Goal: Obtain resource: Obtain resource

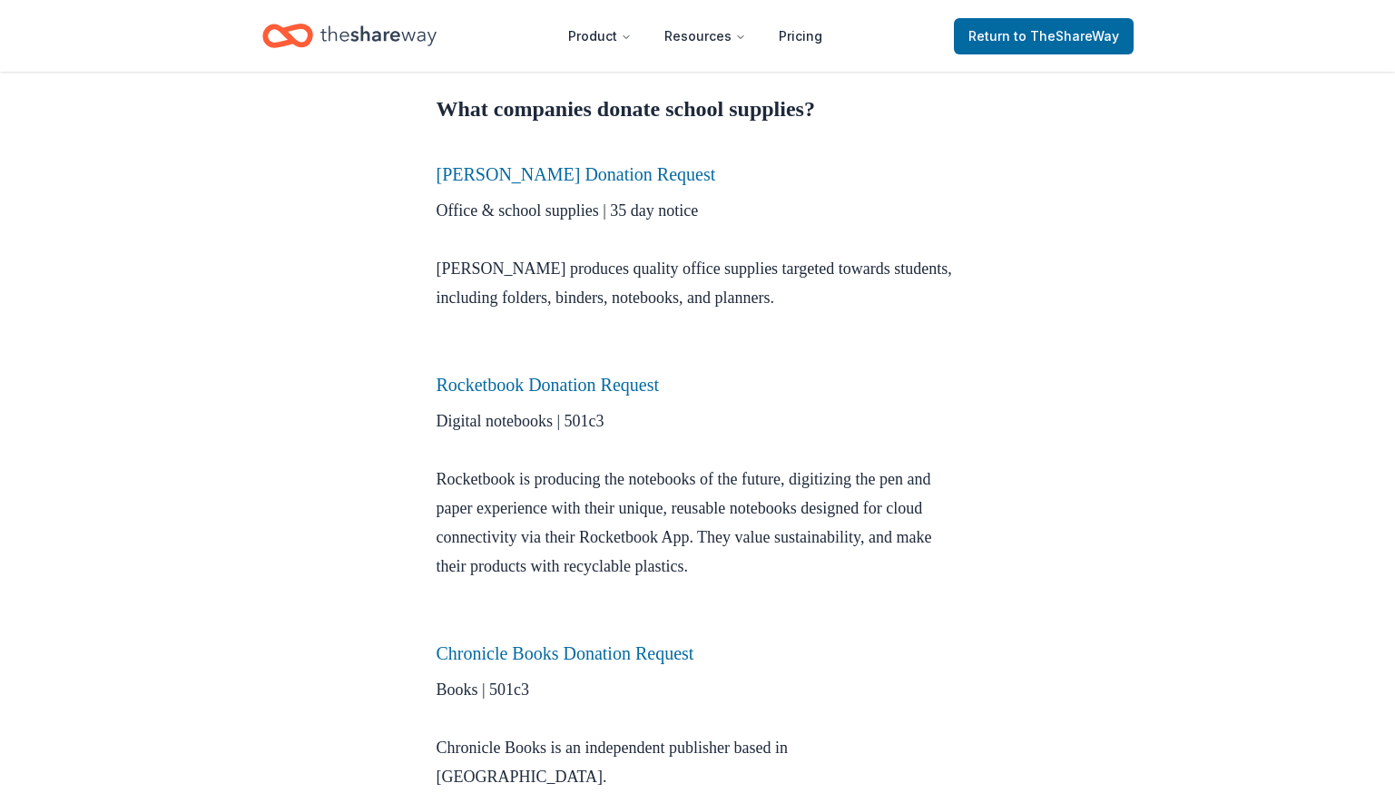
scroll to position [744, 0]
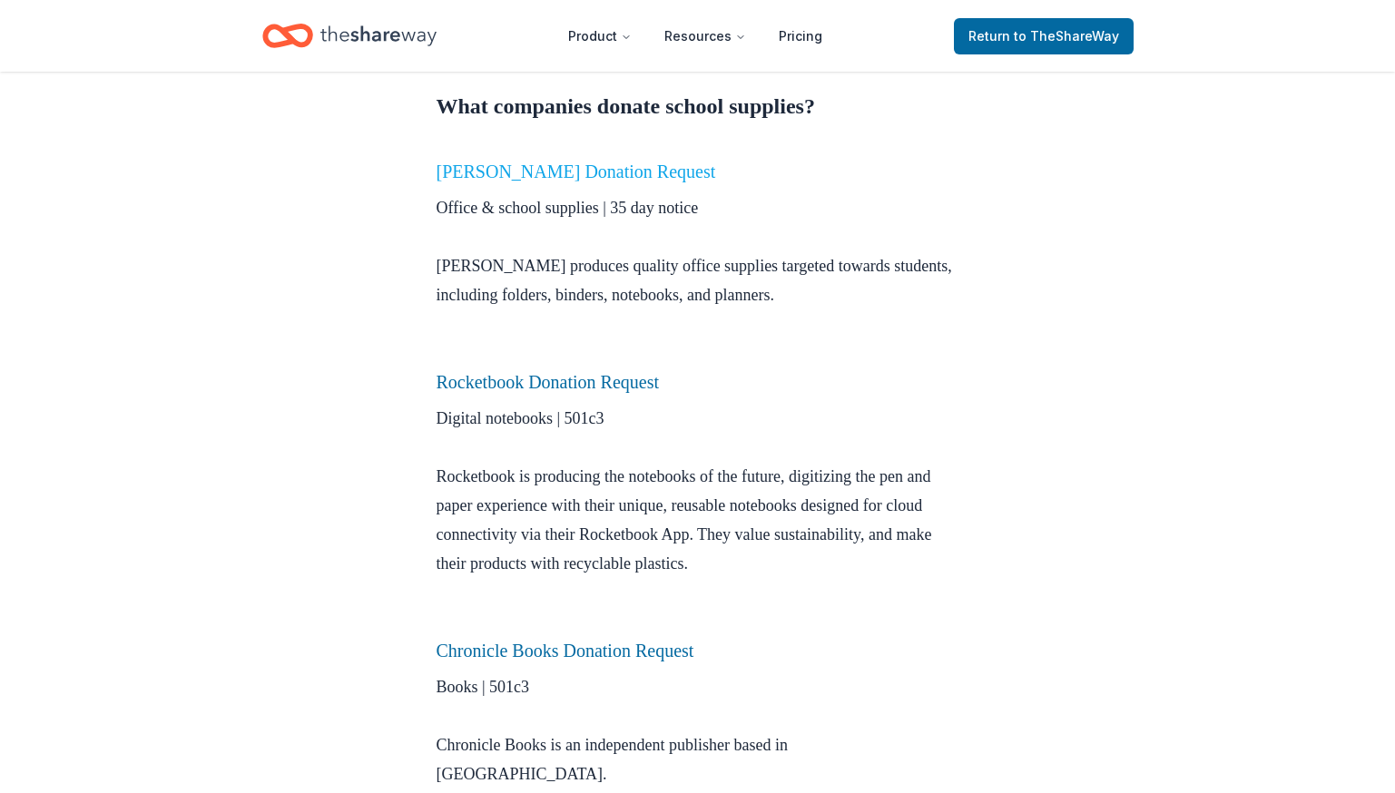
click at [502, 172] on link "[PERSON_NAME] Donation Request" at bounding box center [575, 172] width 279 height 20
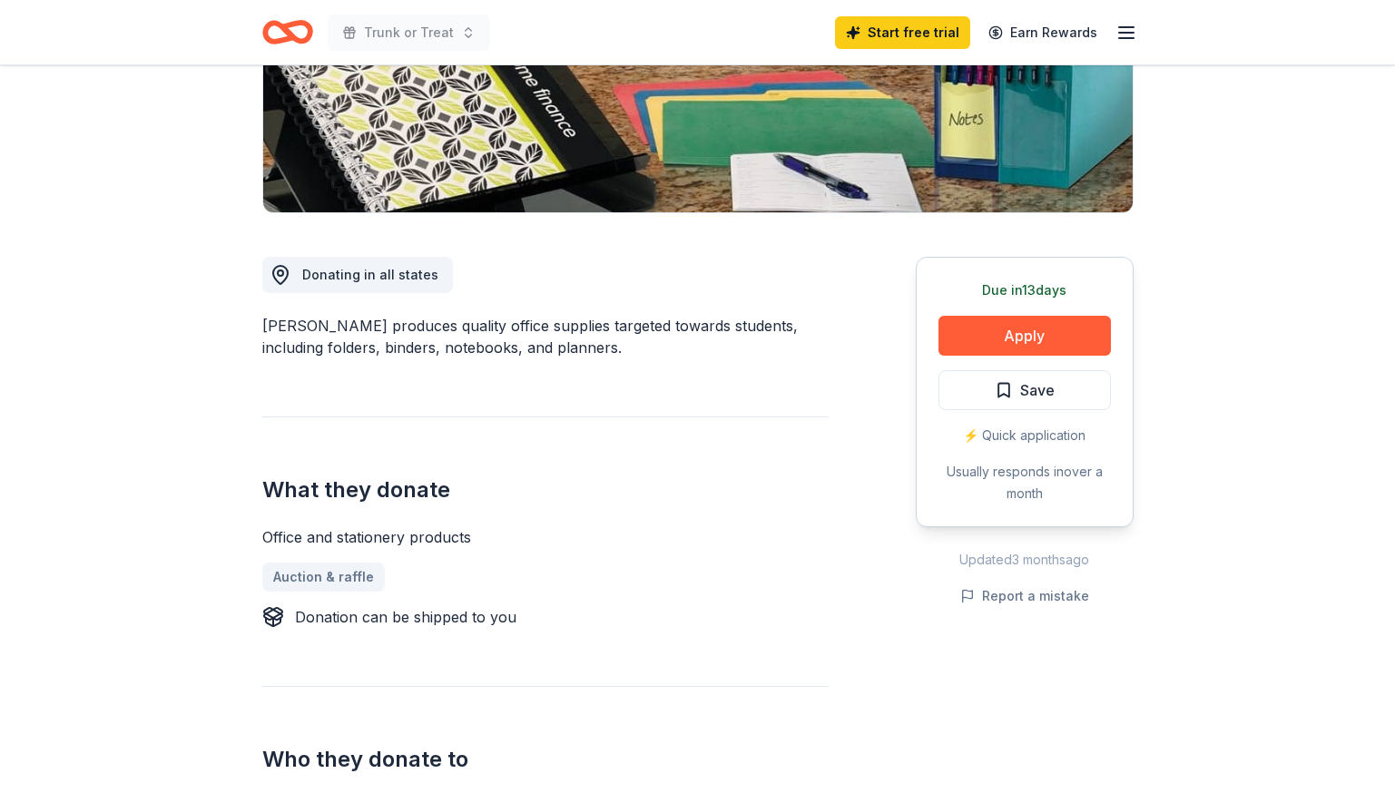
scroll to position [334, 0]
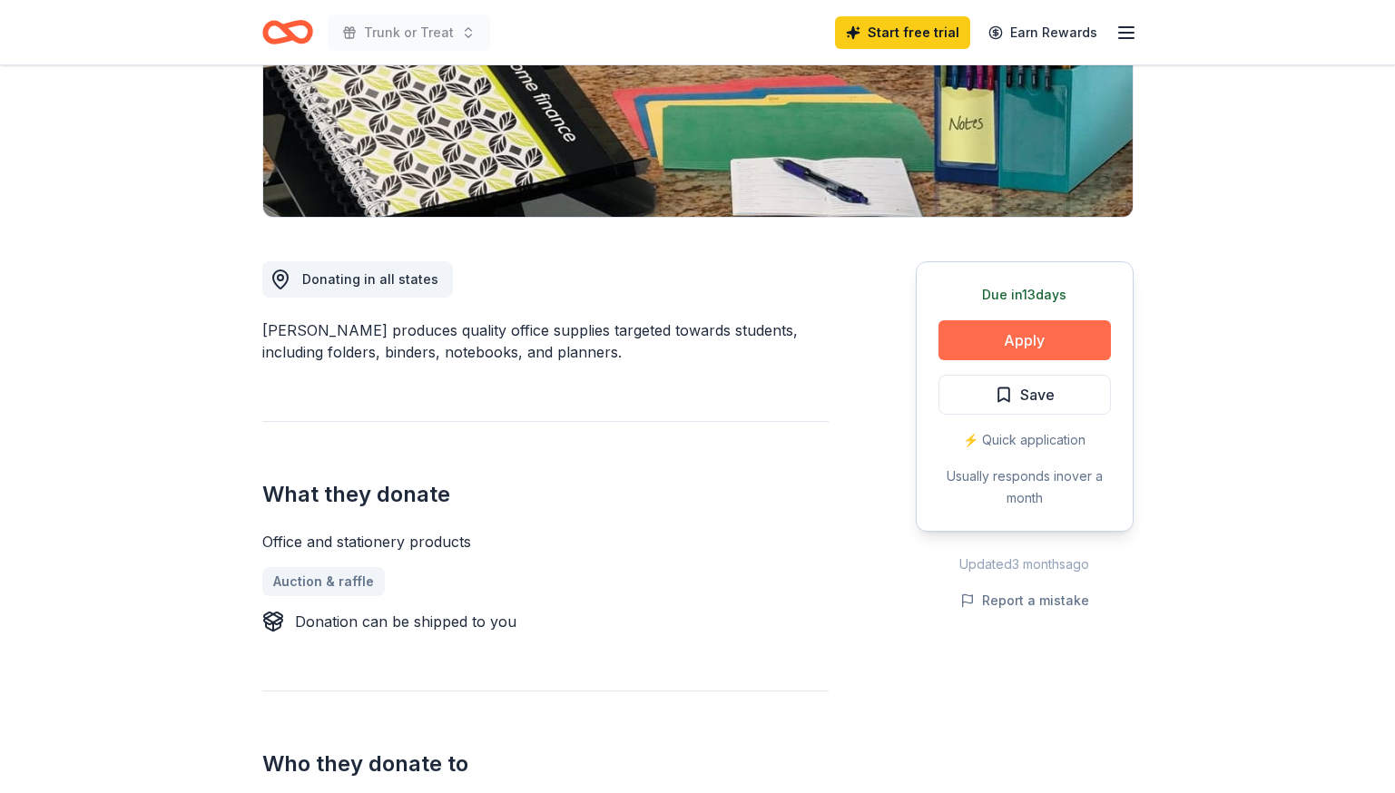
click at [1063, 343] on button "Apply" at bounding box center [1024, 340] width 172 height 40
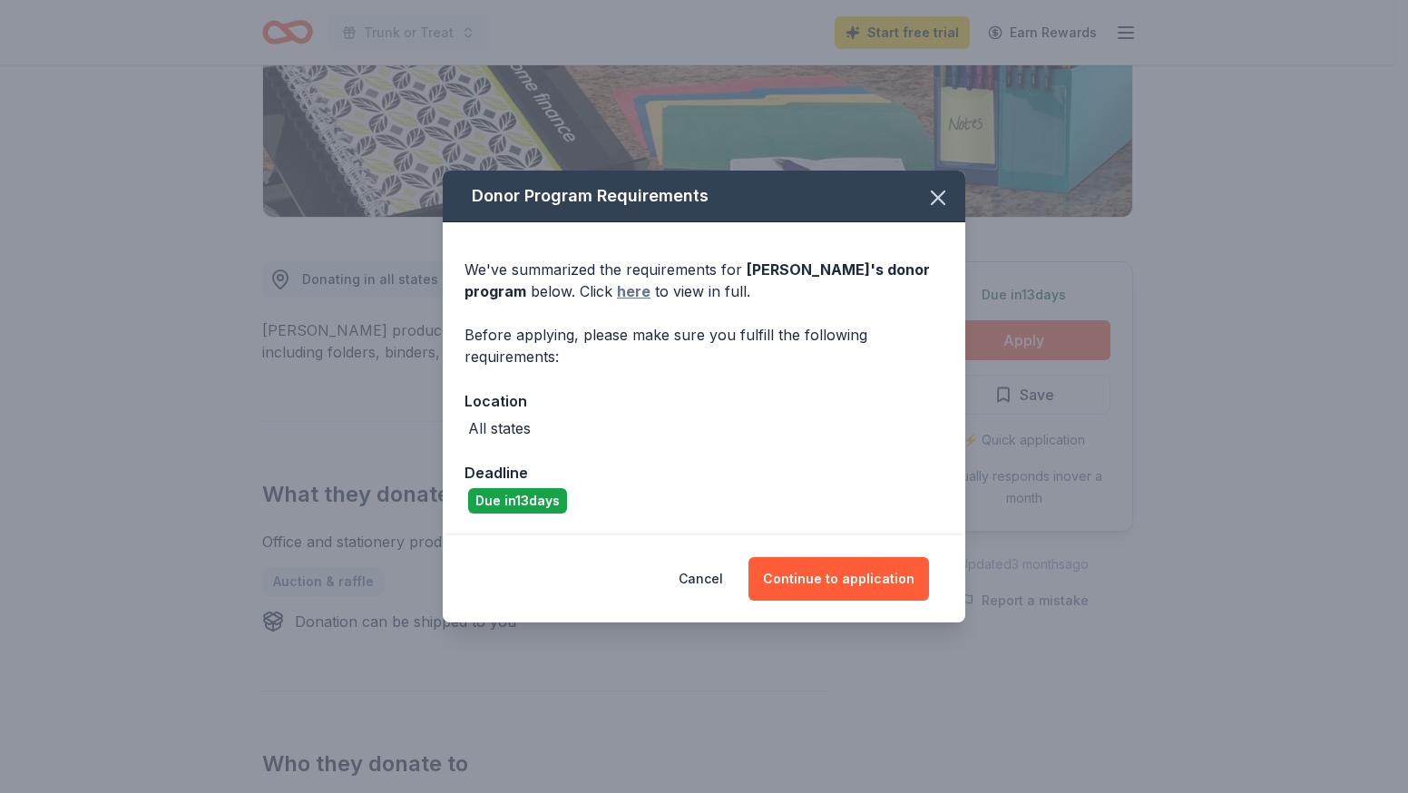
click at [617, 291] on link "here" at bounding box center [634, 291] width 34 height 22
click at [938, 199] on icon "button" at bounding box center [938, 197] width 13 height 13
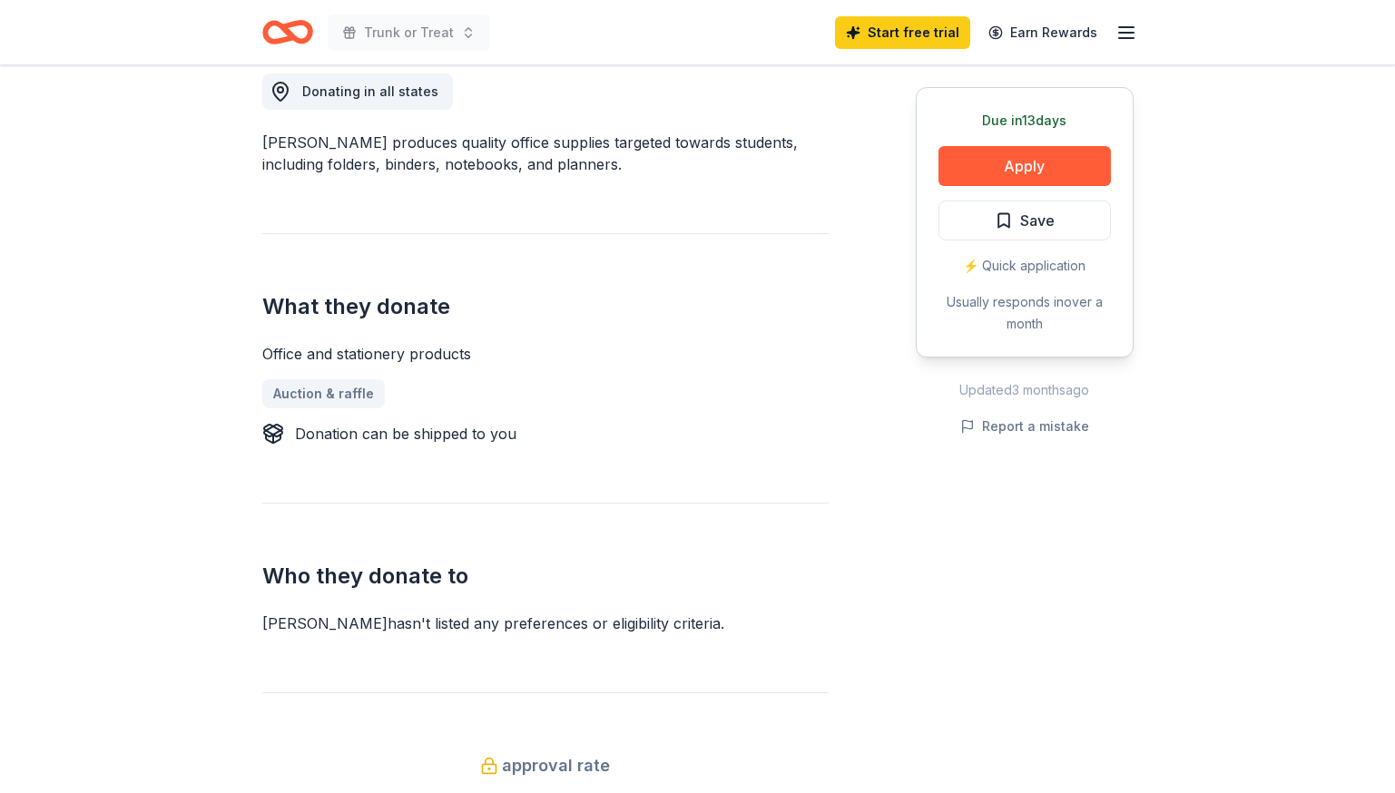
scroll to position [521, 0]
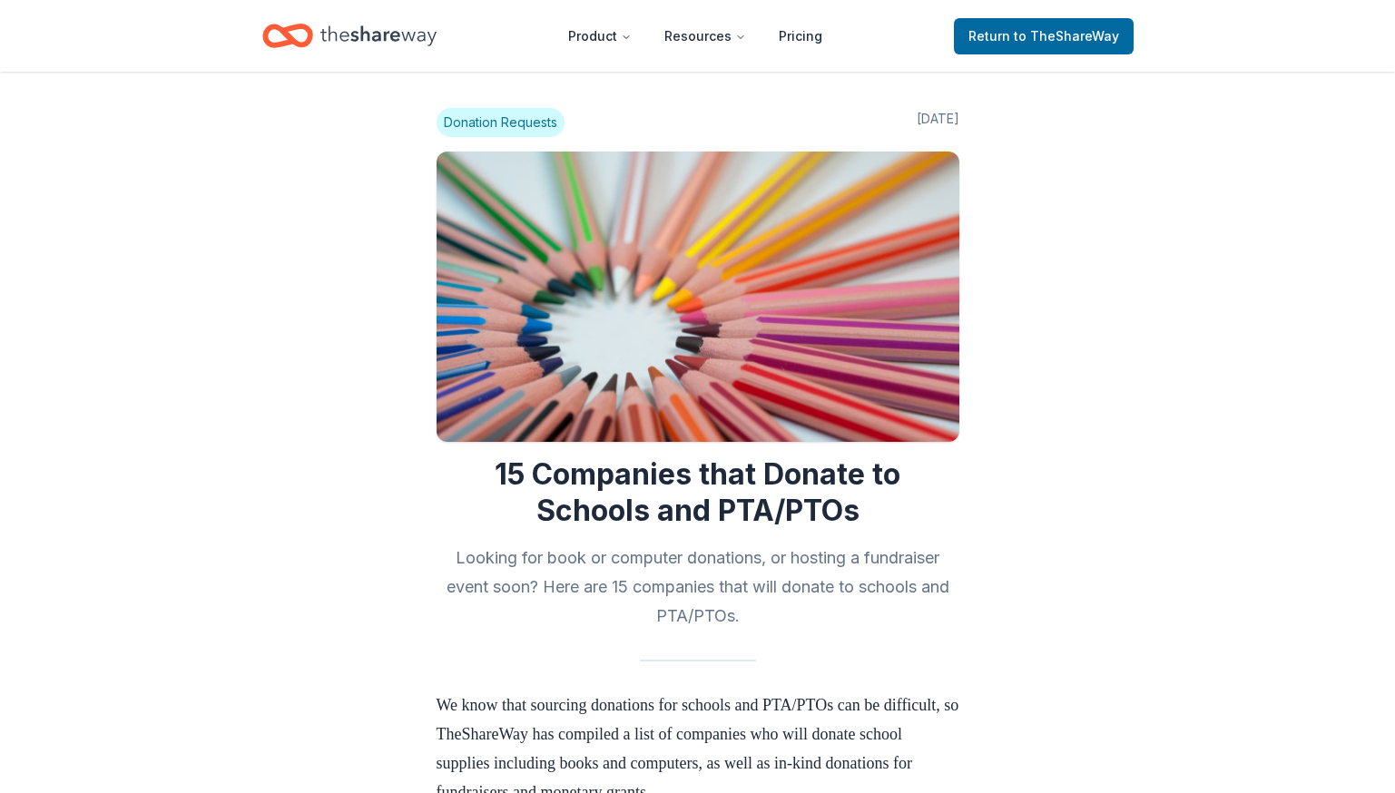
scroll to position [744, 0]
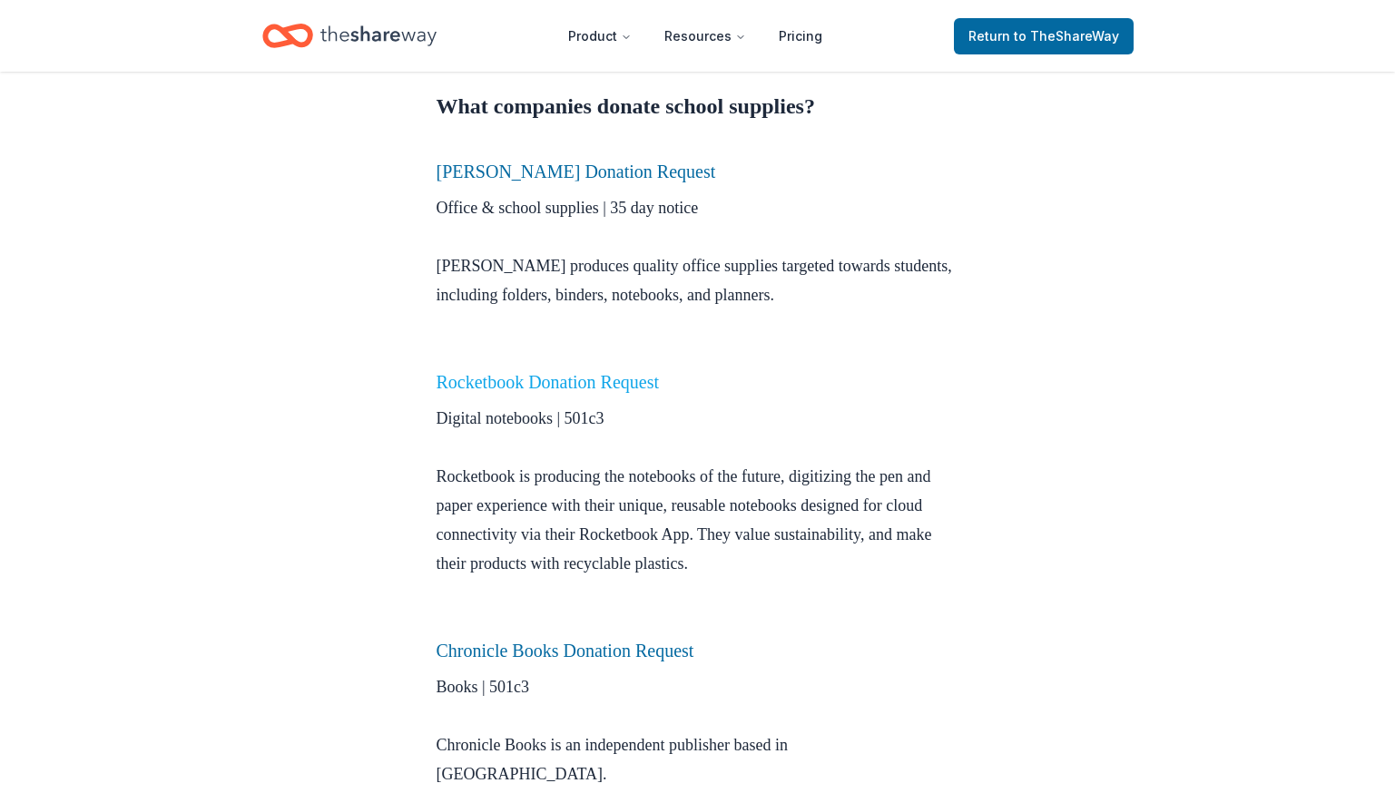
click at [538, 381] on link "Rocketbook Donation Request" at bounding box center [547, 382] width 223 height 20
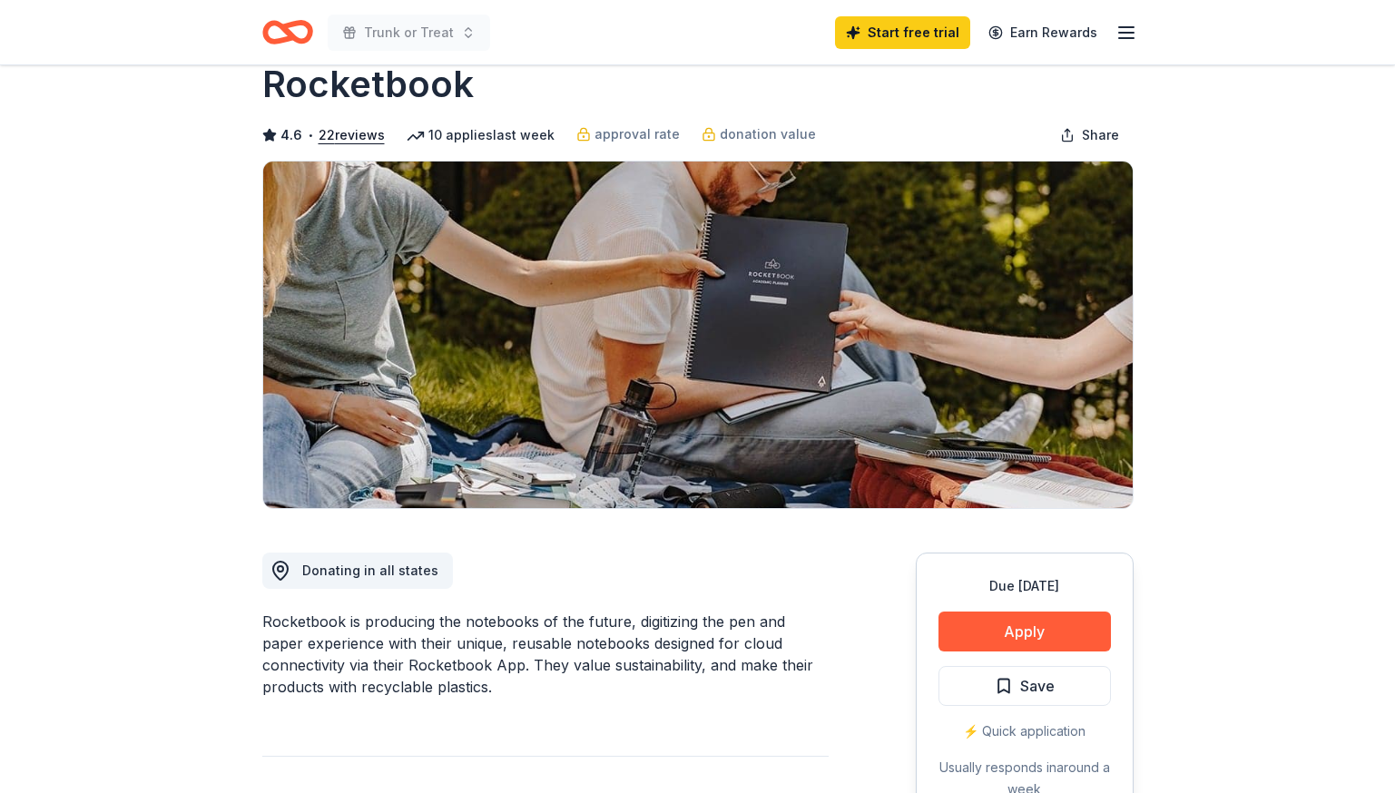
scroll to position [37, 0]
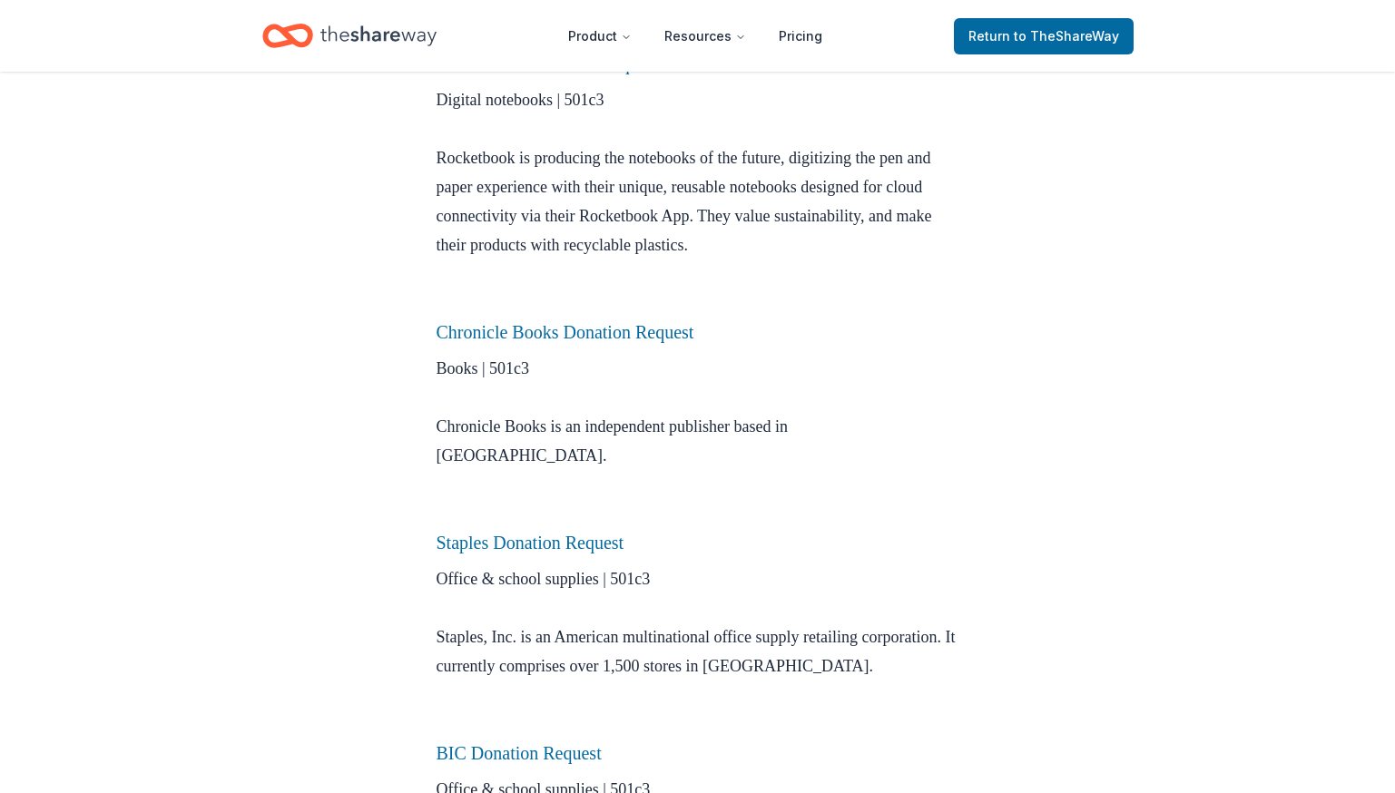
scroll to position [1082, 0]
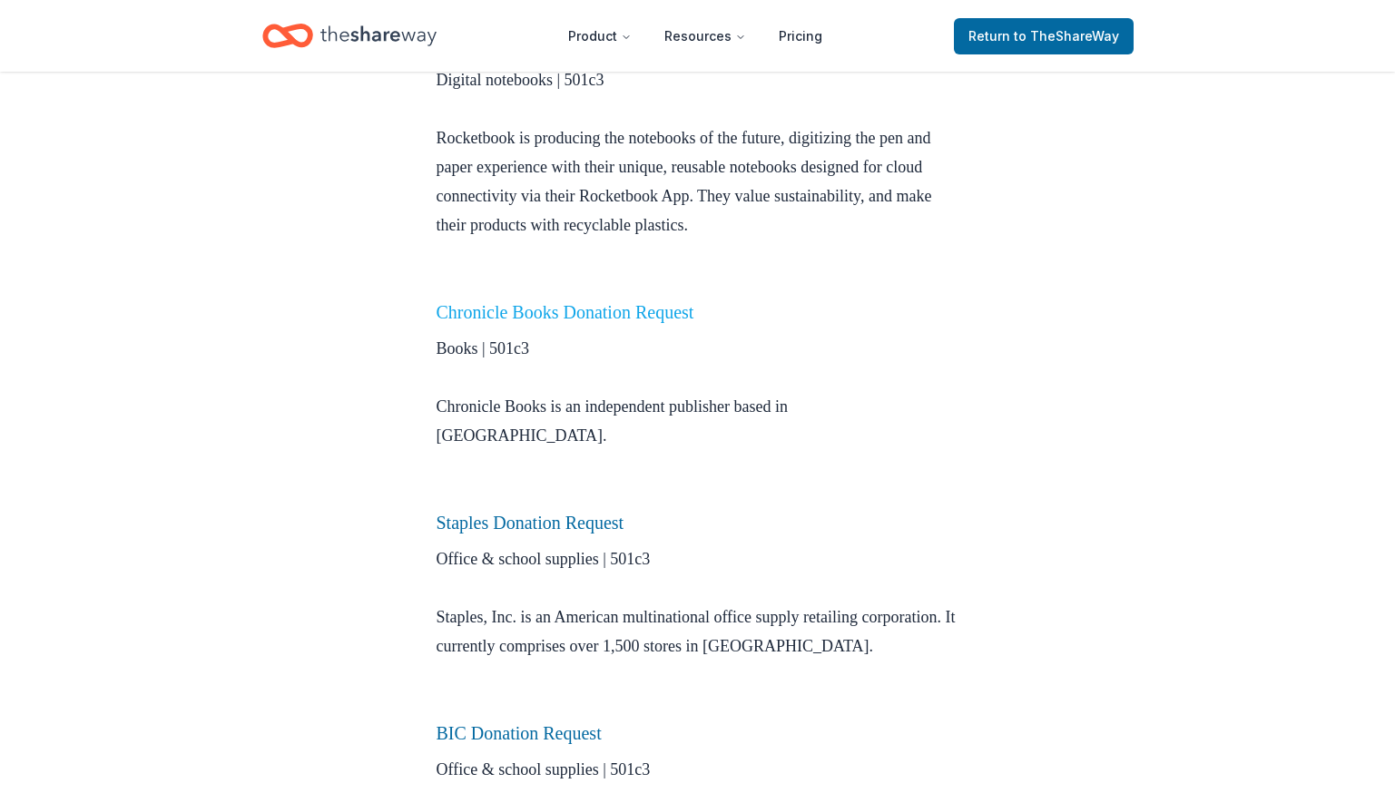
click at [544, 313] on link "Chronicle Books Donation Request" at bounding box center [565, 312] width 258 height 20
click at [564, 316] on link "Chronicle Books Donation Request" at bounding box center [565, 312] width 258 height 20
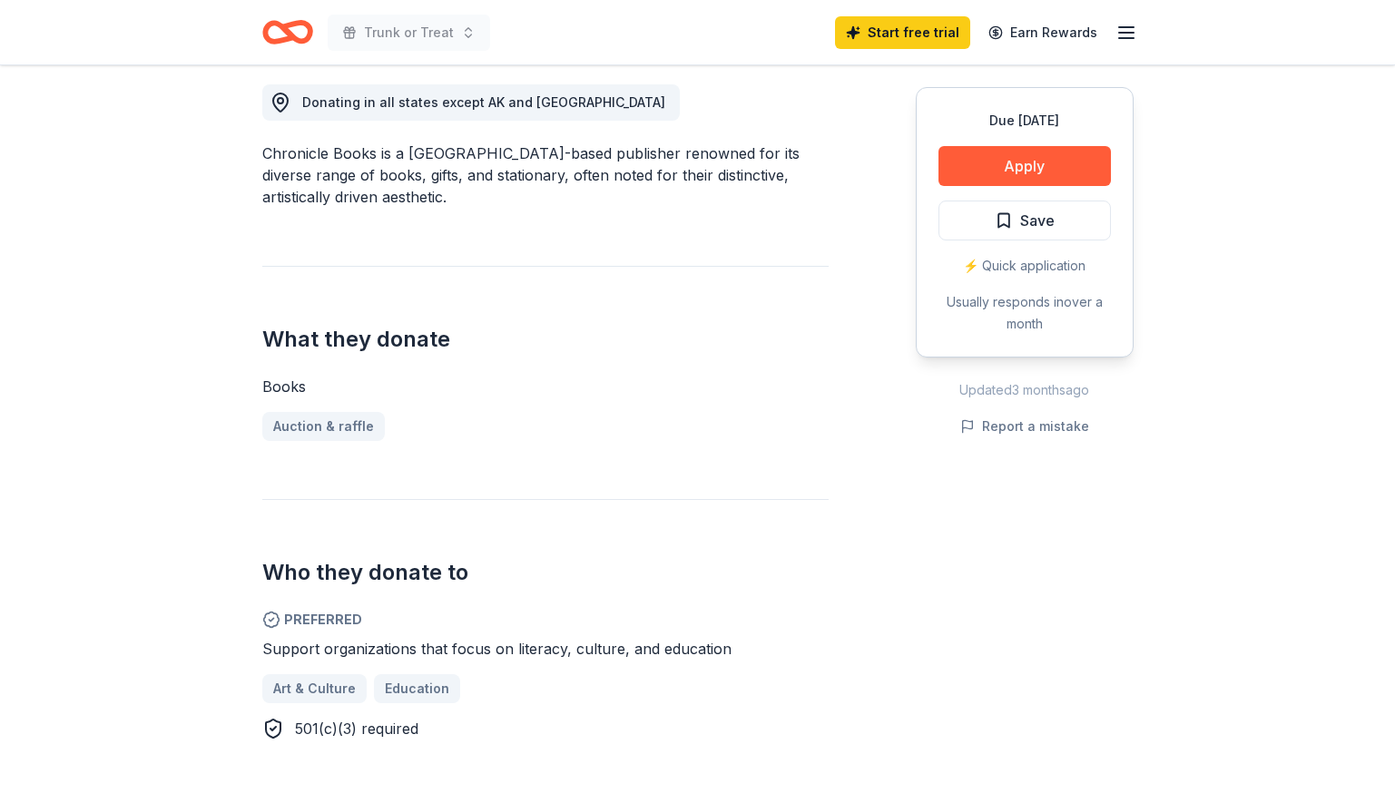
scroll to position [510, 0]
click at [1064, 170] on button "Apply" at bounding box center [1024, 166] width 172 height 40
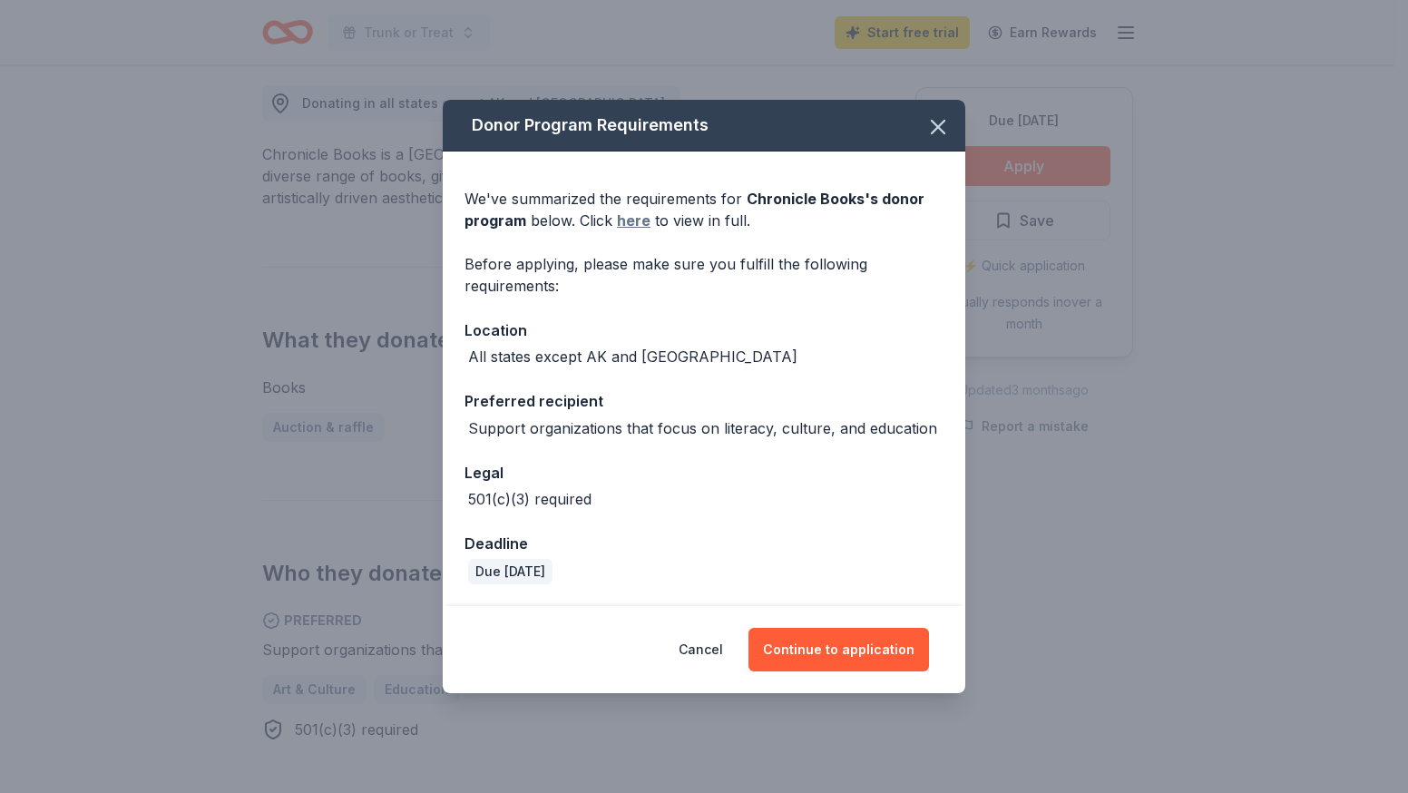
click at [634, 220] on link "here" at bounding box center [634, 221] width 34 height 22
click at [939, 131] on icon "button" at bounding box center [937, 126] width 25 height 25
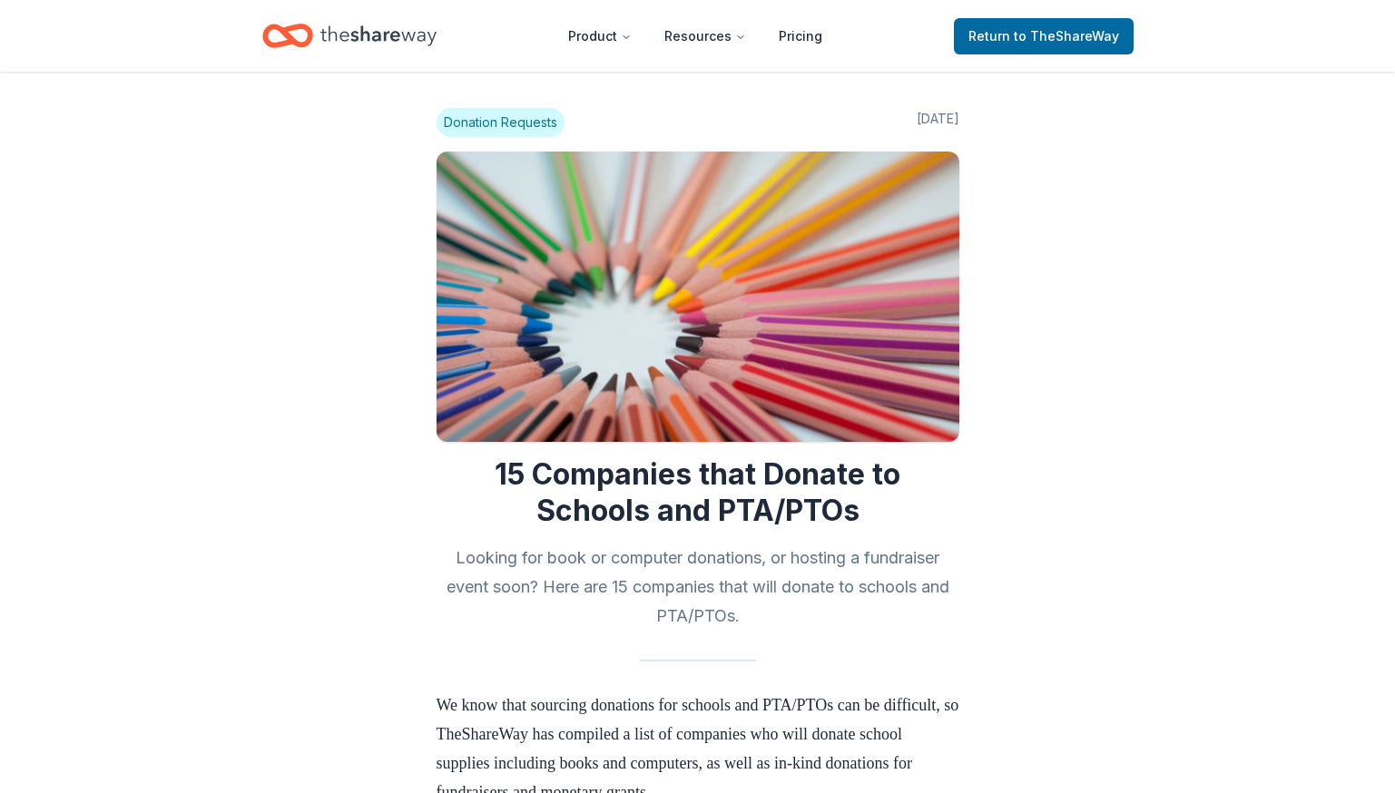
scroll to position [1082, 0]
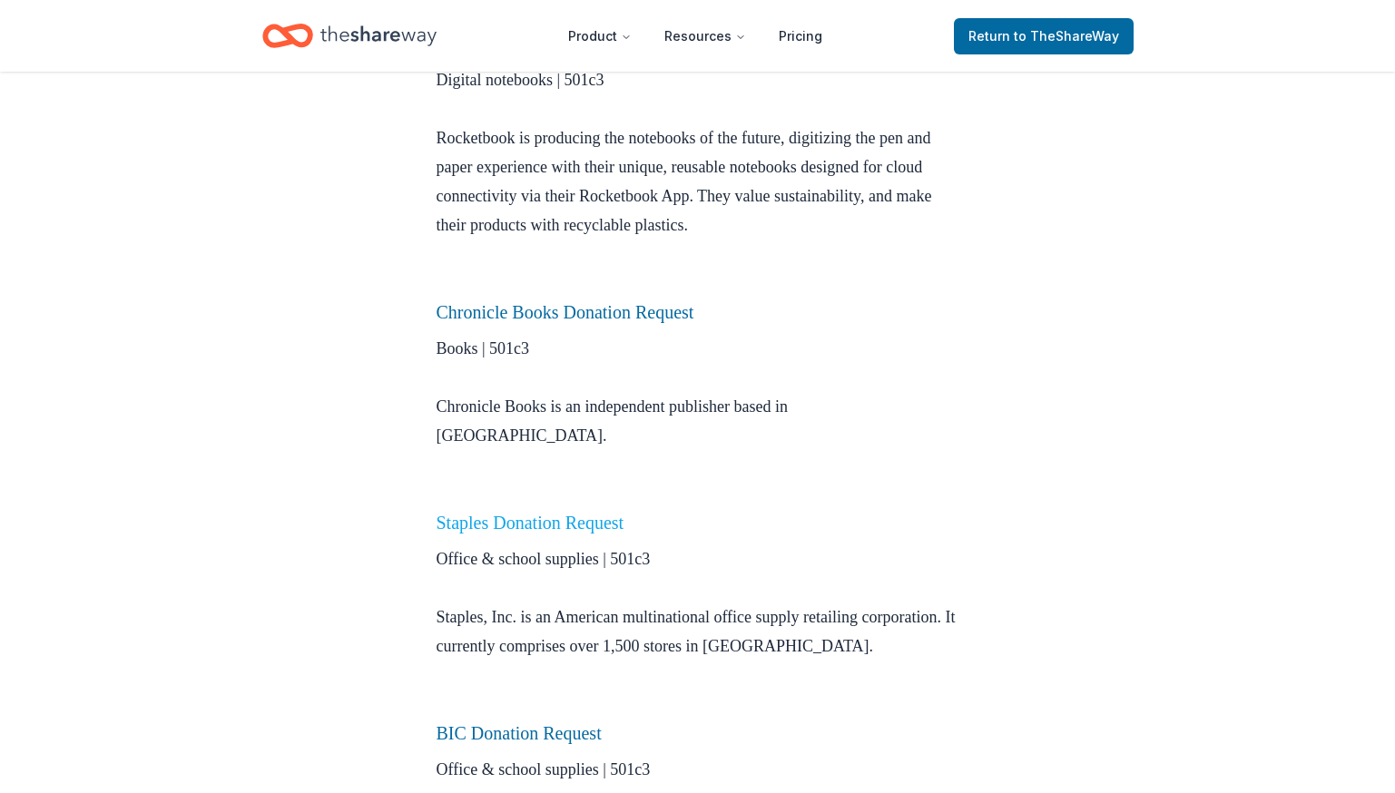
click at [515, 513] on link "Staples Donation Request" at bounding box center [530, 523] width 188 height 20
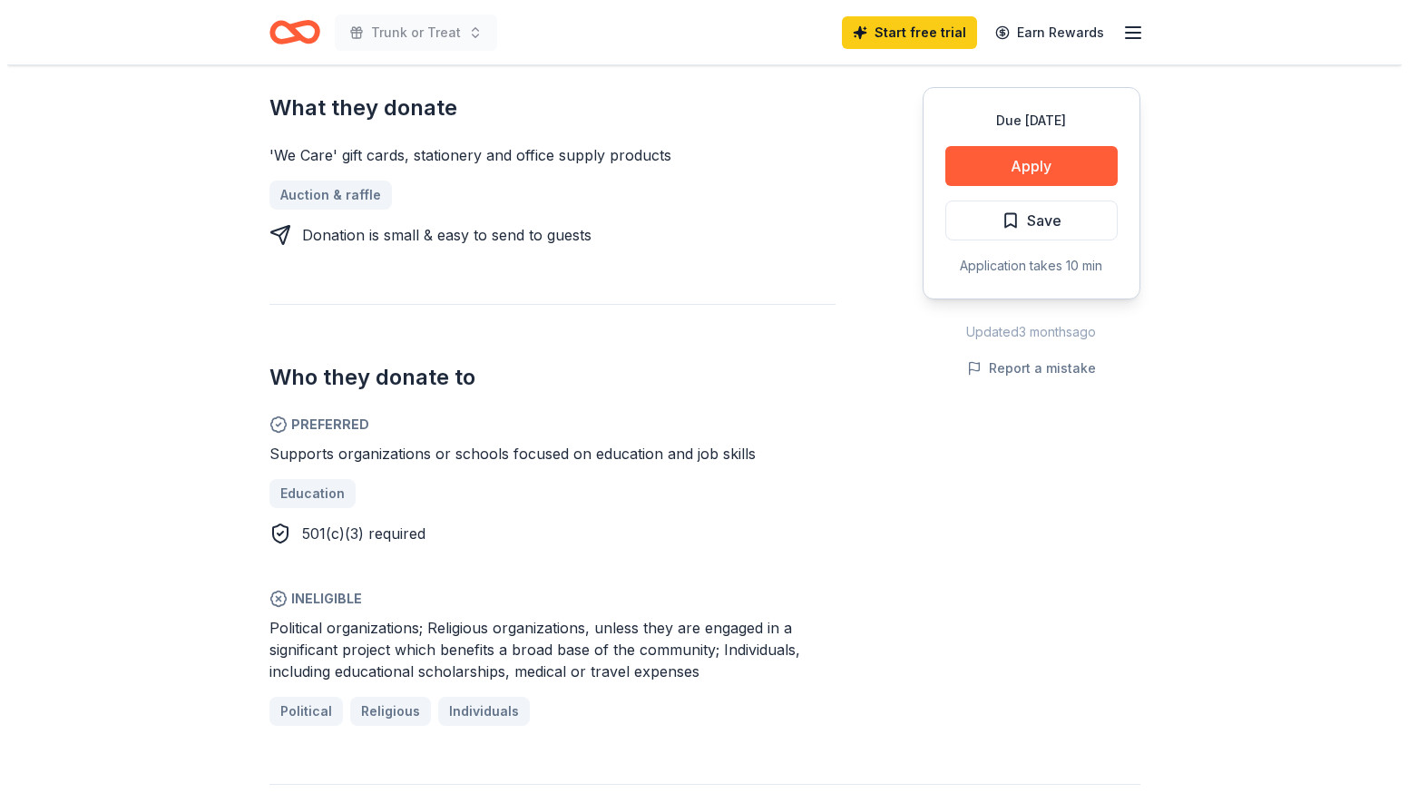
scroll to position [768, 0]
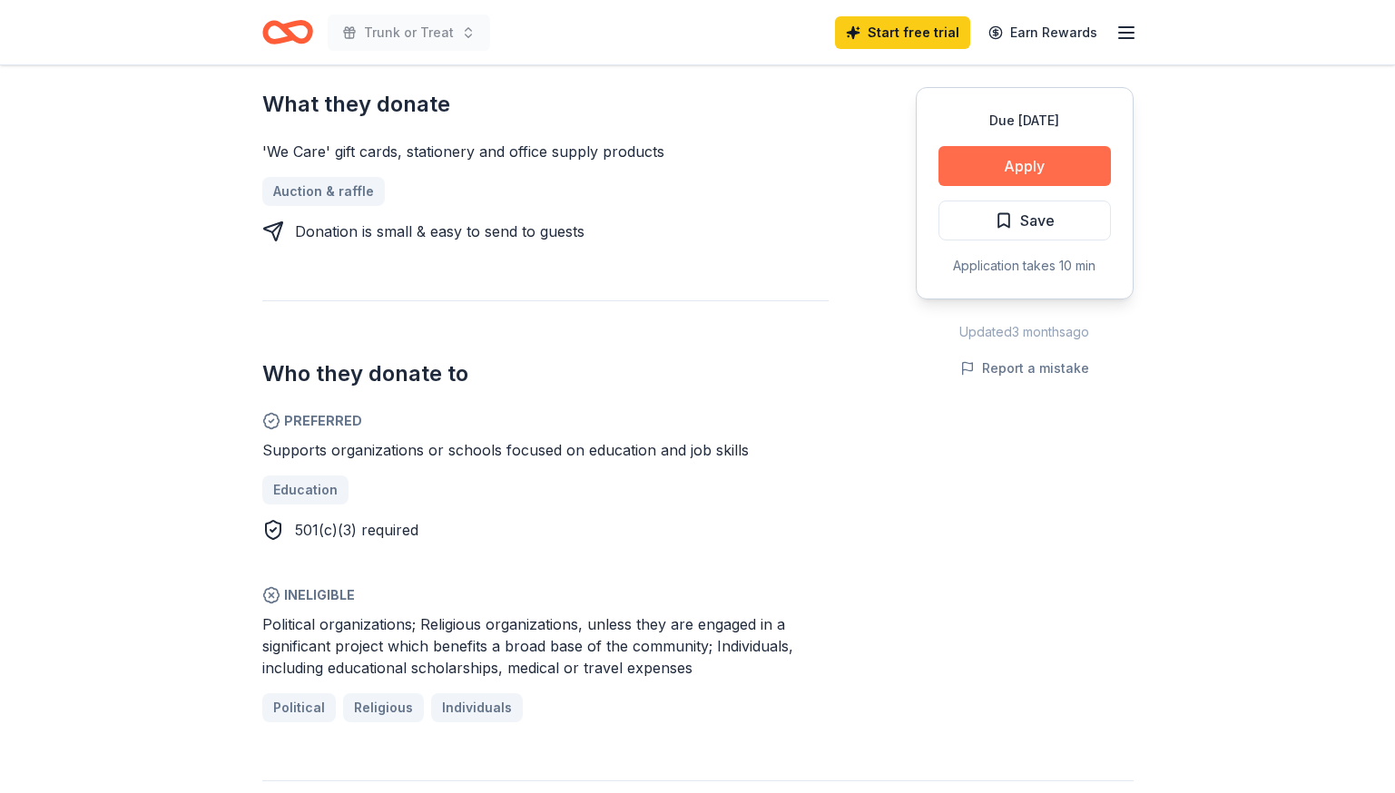
click at [1018, 160] on button "Apply" at bounding box center [1024, 166] width 172 height 40
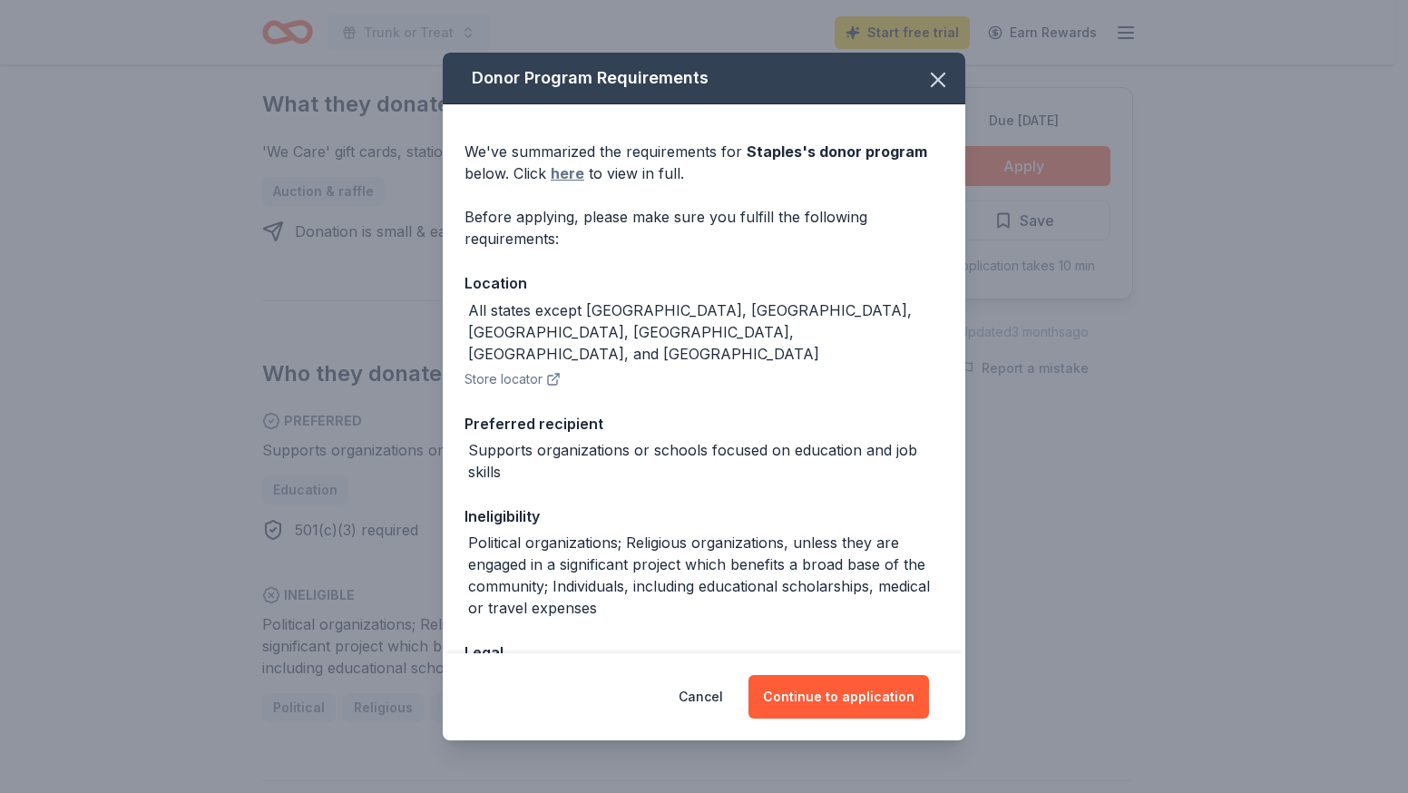
click at [565, 169] on link "here" at bounding box center [568, 173] width 34 height 22
click at [822, 694] on button "Continue to application" at bounding box center [839, 697] width 181 height 44
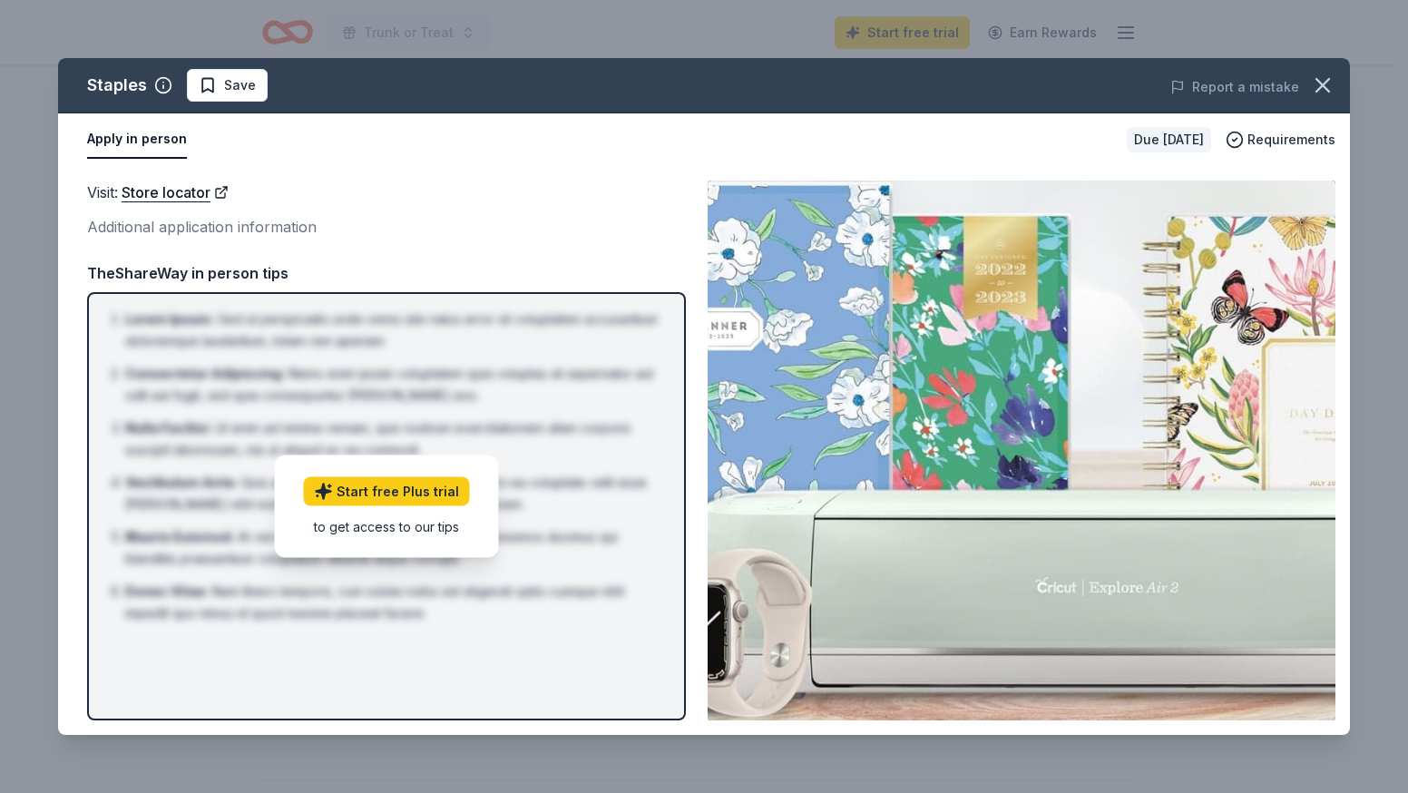
click at [346, 149] on div "Apply in person" at bounding box center [599, 140] width 1025 height 38
click at [222, 286] on div "TheShareWay in person tips Lorem Ipsum : Sed ut perspiciatis unde omnis iste na…" at bounding box center [386, 490] width 599 height 459
click at [169, 198] on link "Store locator" at bounding box center [175, 193] width 107 height 24
